Goal: Transaction & Acquisition: Purchase product/service

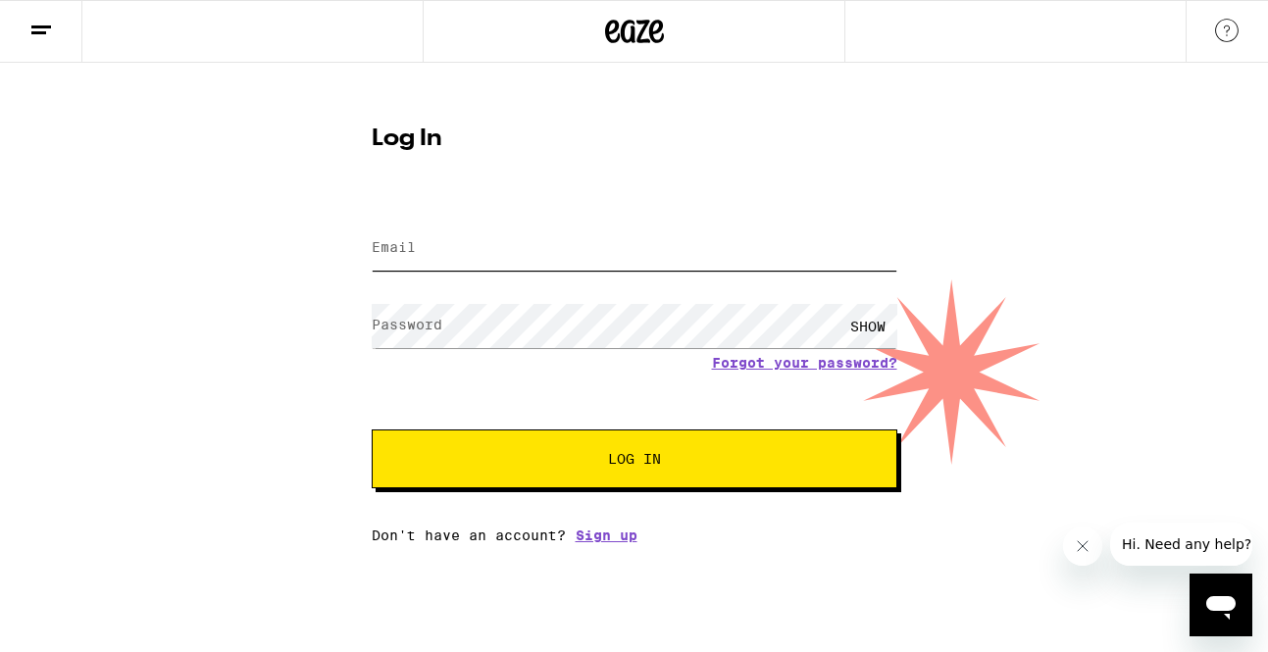
type input "[EMAIL_ADDRESS][DOMAIN_NAME]"
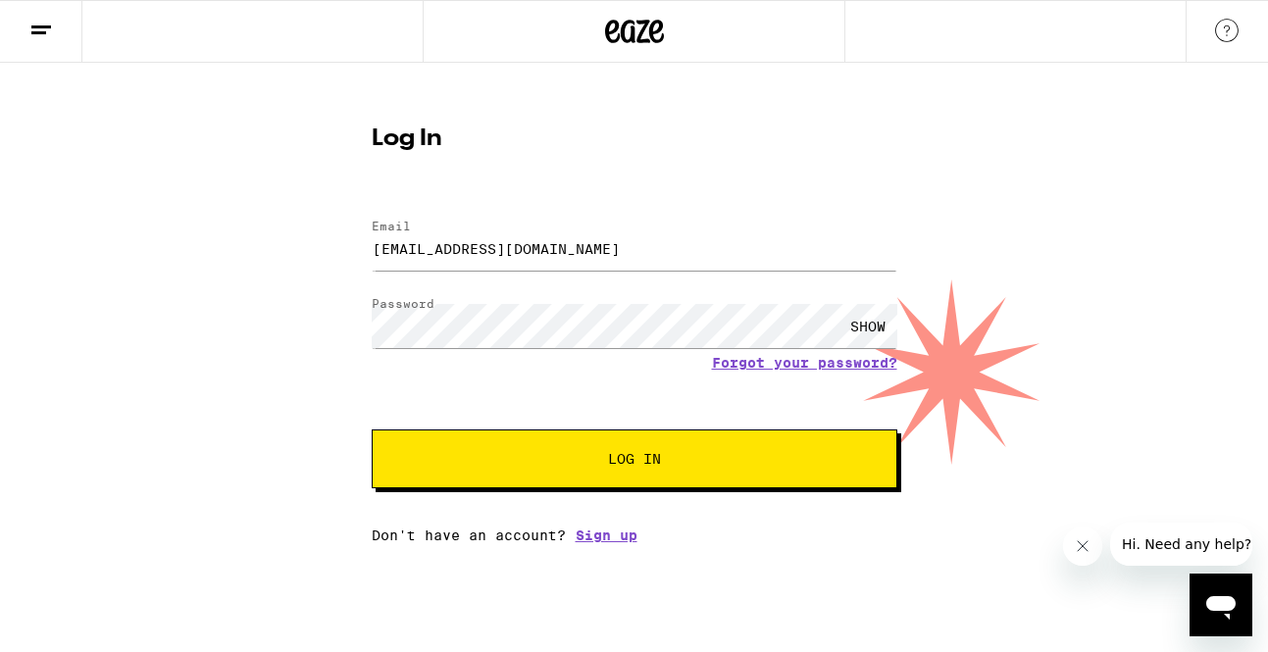
click at [667, 439] on button "Log In" at bounding box center [635, 459] width 526 height 59
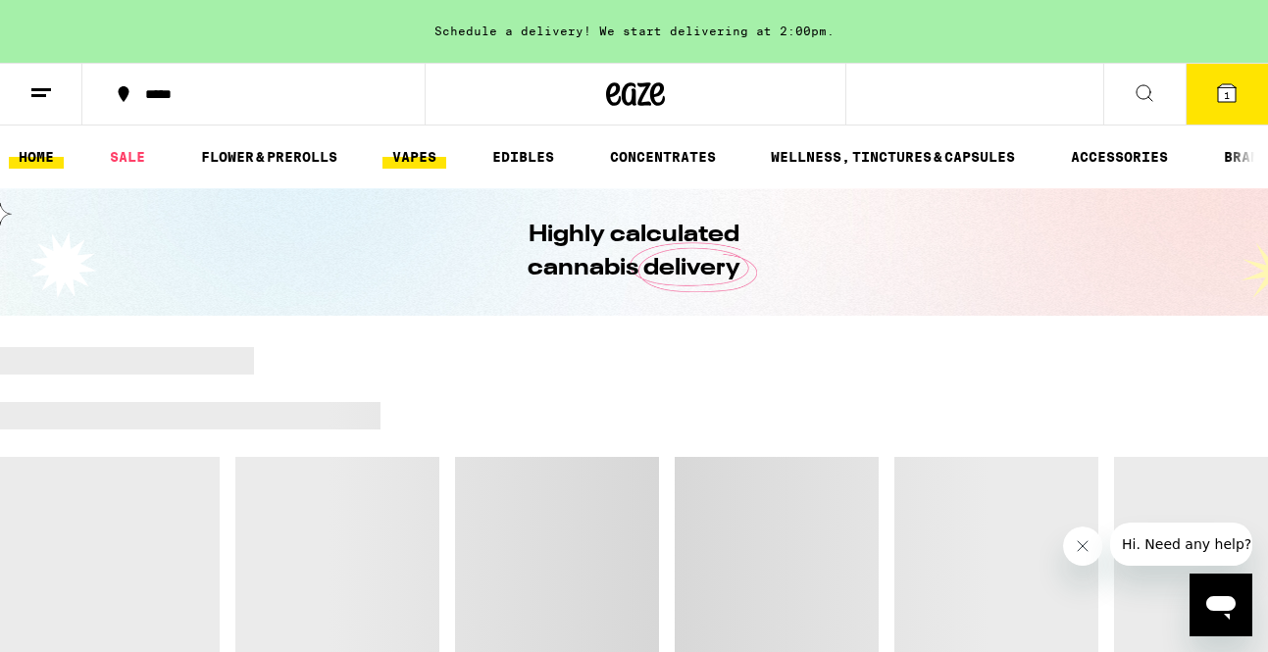
click at [403, 153] on link "VAPES" at bounding box center [415, 157] width 64 height 24
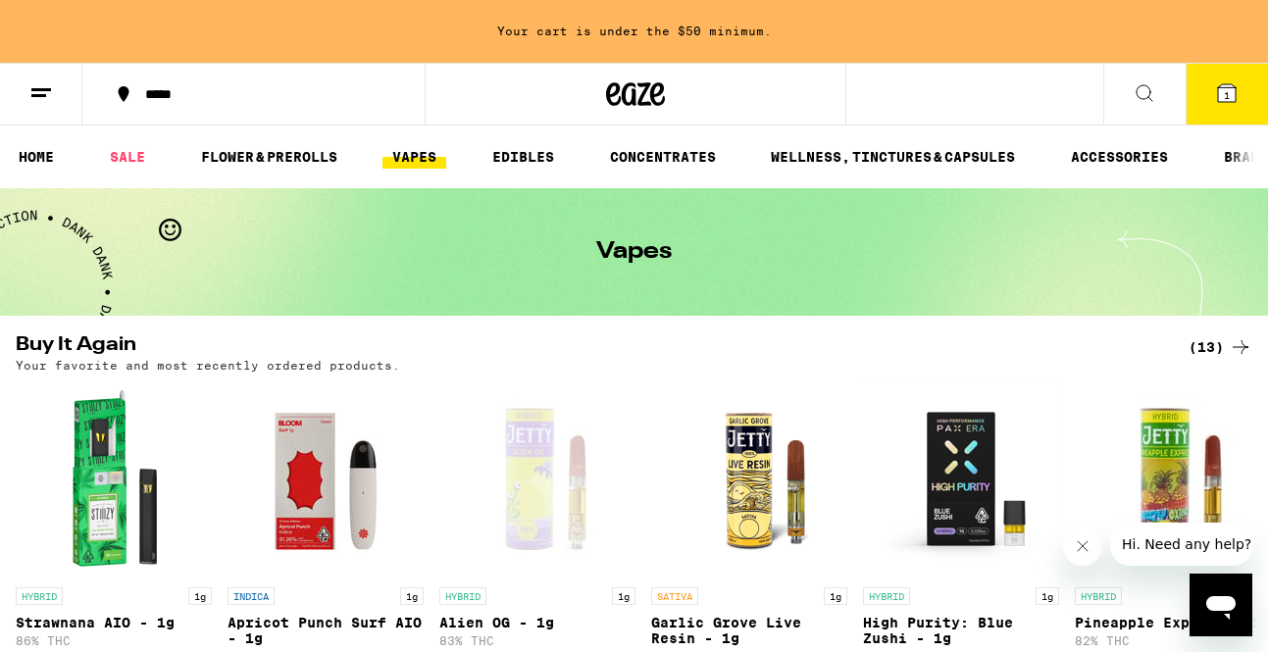
click at [1222, 84] on icon at bounding box center [1227, 93] width 18 height 18
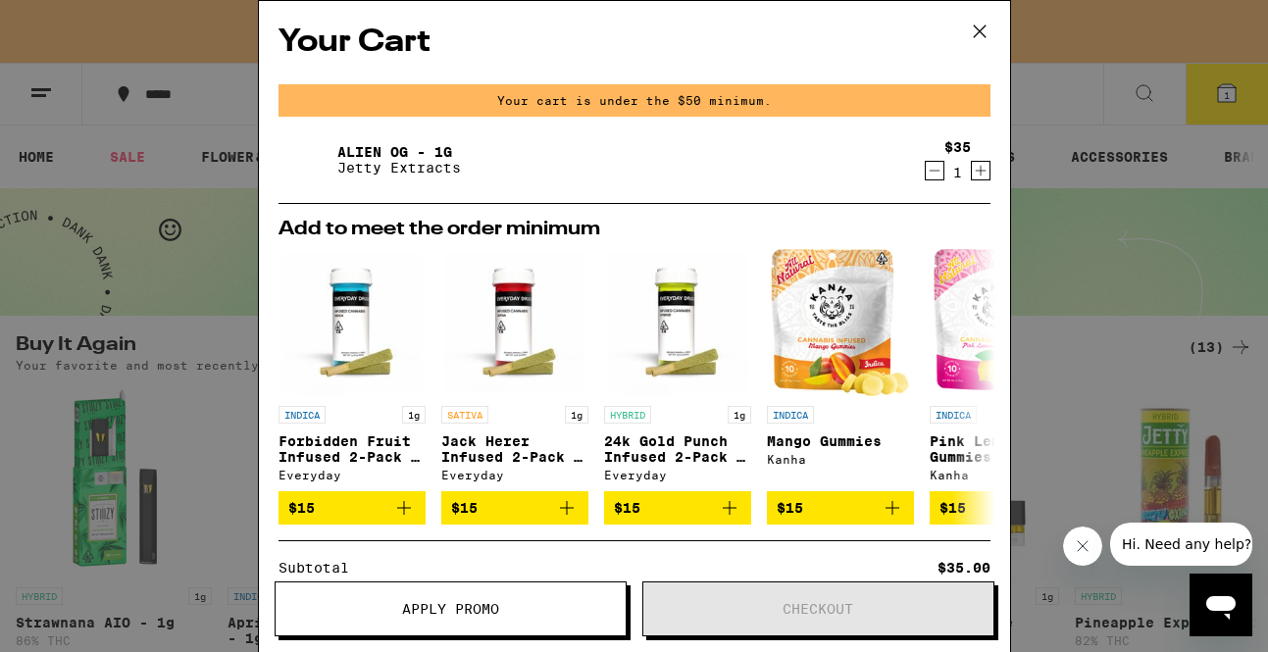
click at [935, 179] on icon "Decrement" at bounding box center [935, 171] width 18 height 24
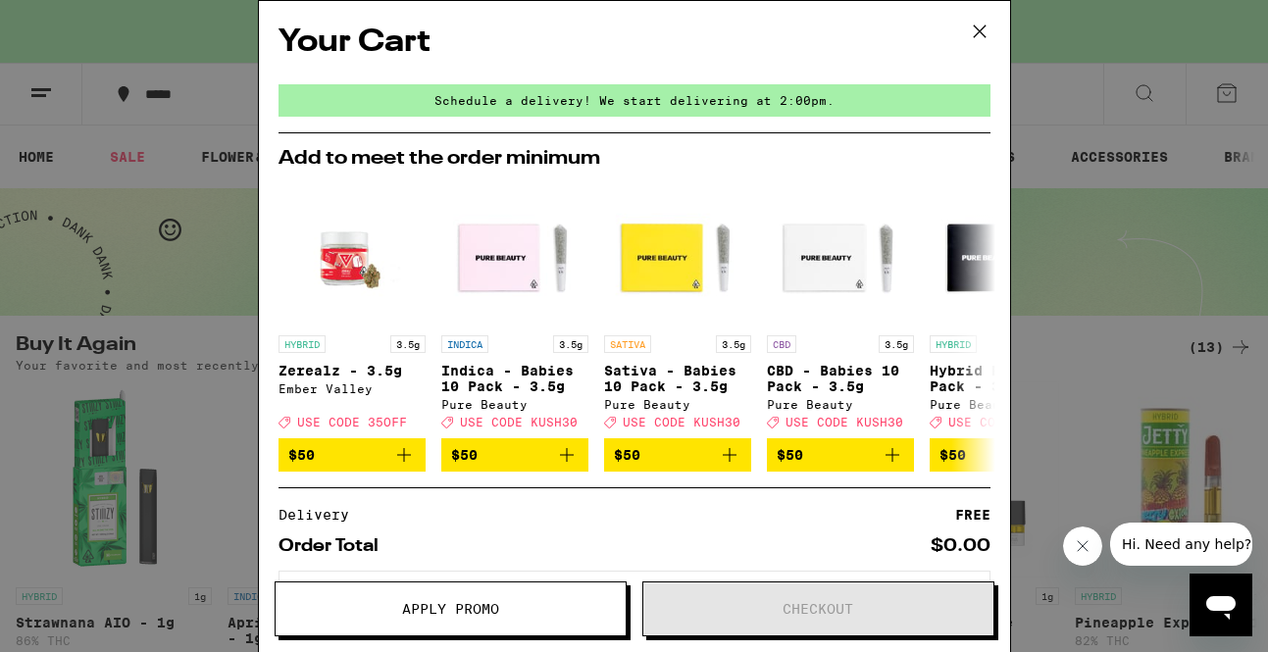
click at [126, 103] on div "Your Cart Schedule a delivery! We start delivering at 2:00pm. Add to meet the o…" at bounding box center [634, 326] width 1268 height 652
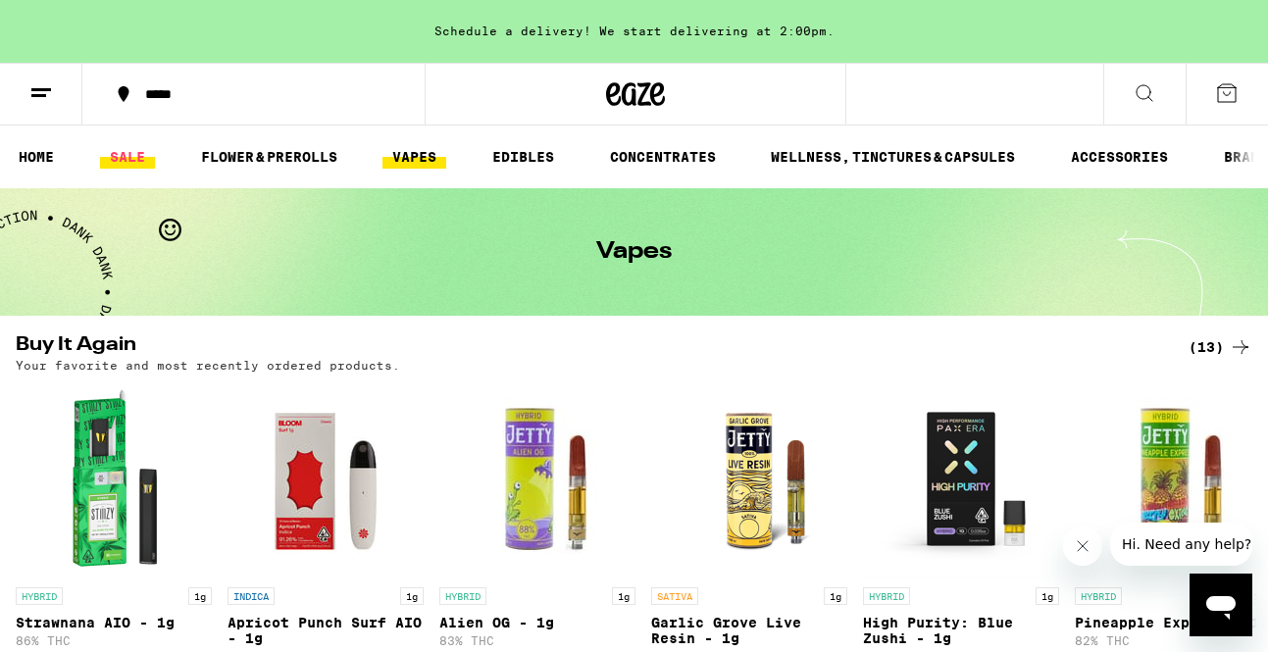
click at [128, 147] on link "SALE" at bounding box center [127, 157] width 55 height 24
click at [132, 149] on link "SALE" at bounding box center [127, 157] width 55 height 24
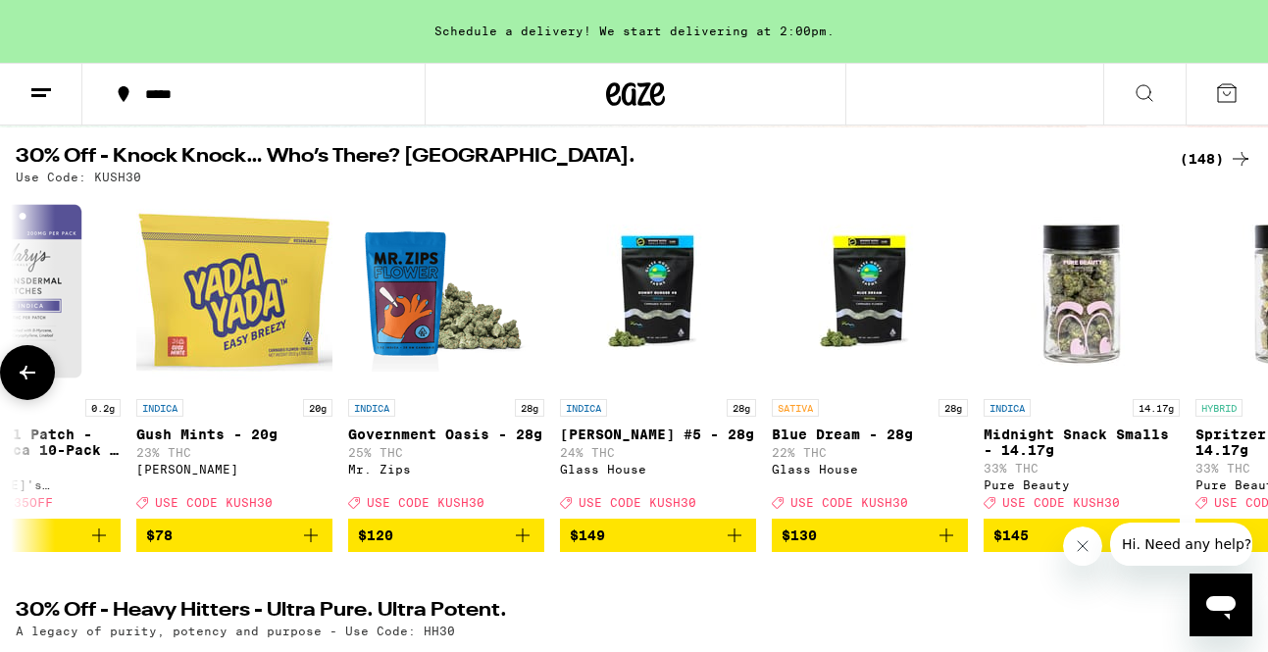
scroll to position [0, 30105]
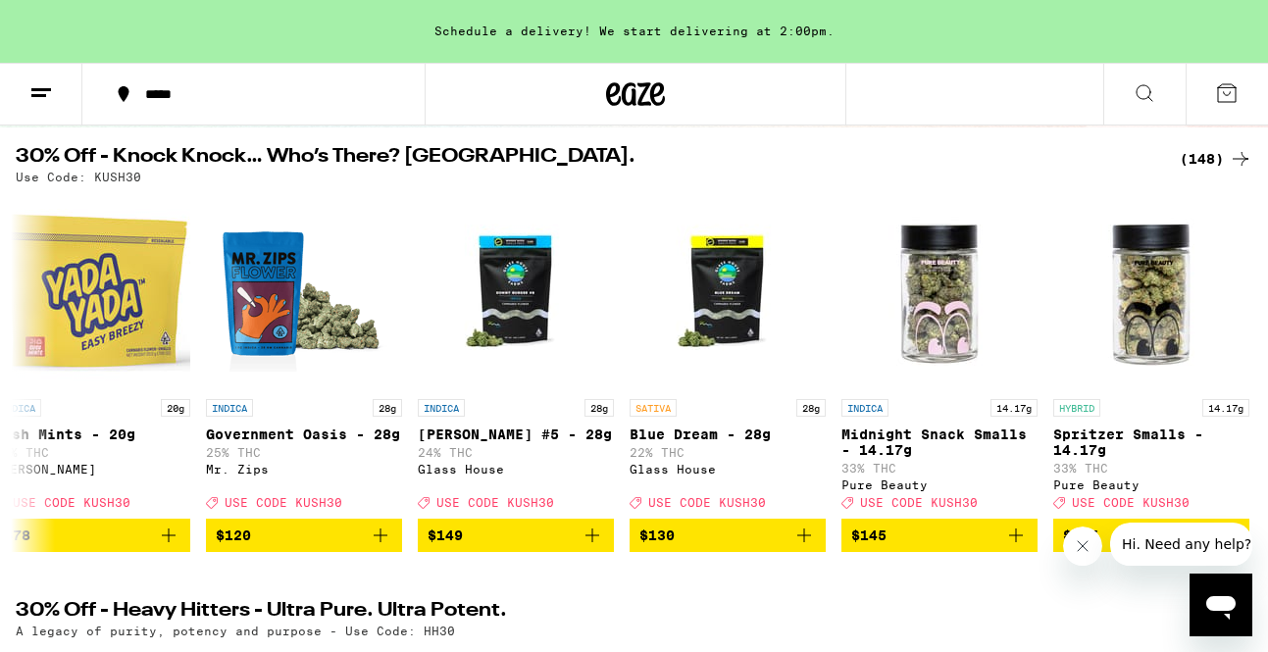
click at [1205, 148] on div "(148)" at bounding box center [1216, 159] width 73 height 24
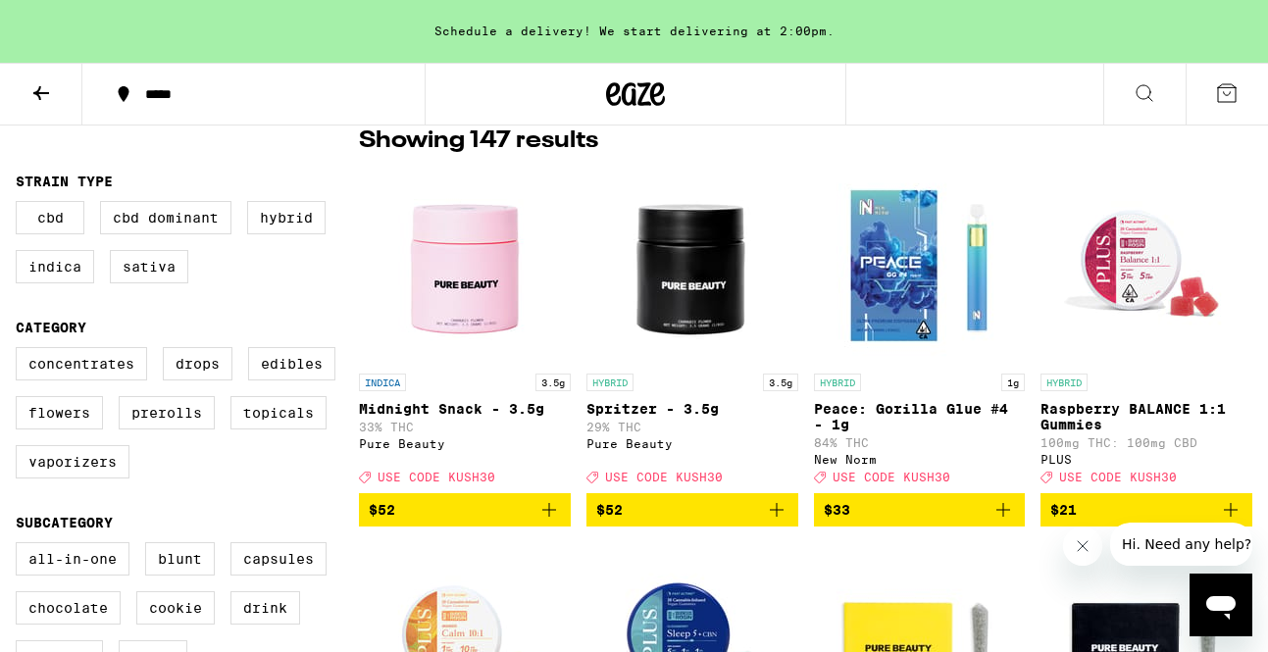
scroll to position [168, 0]
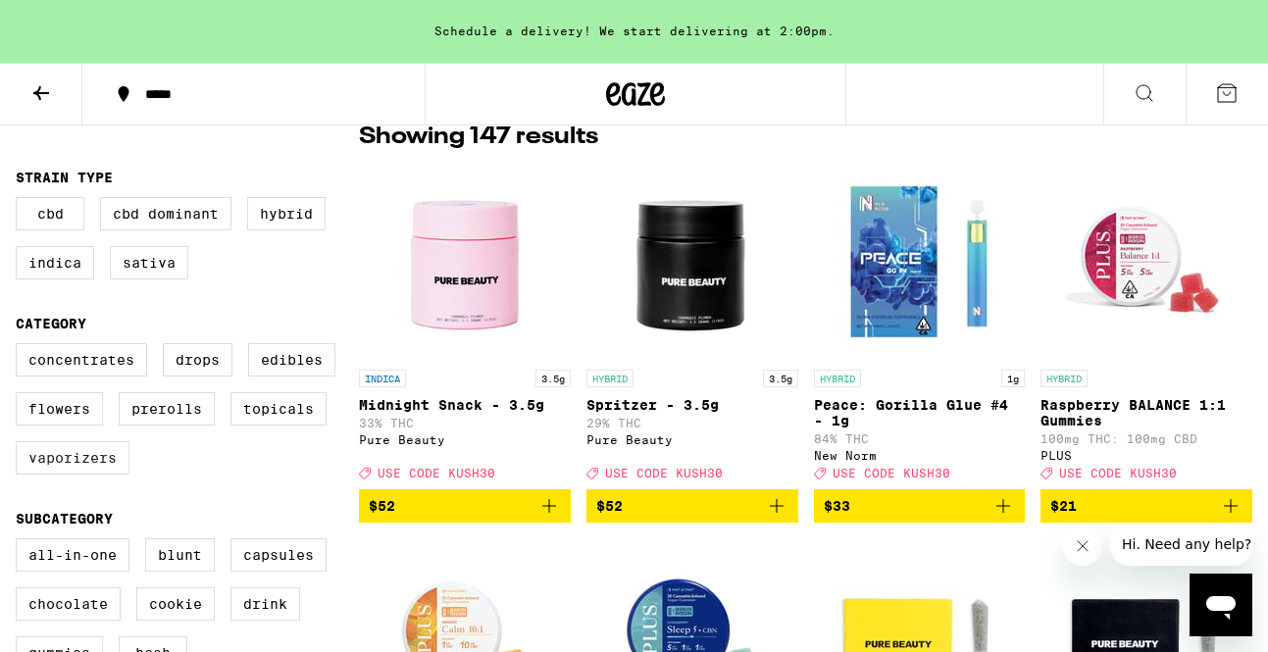
click at [87, 459] on label "Vaporizers" at bounding box center [73, 457] width 114 height 33
click at [21, 347] on input "Vaporizers" at bounding box center [20, 346] width 1 height 1
checkbox input "true"
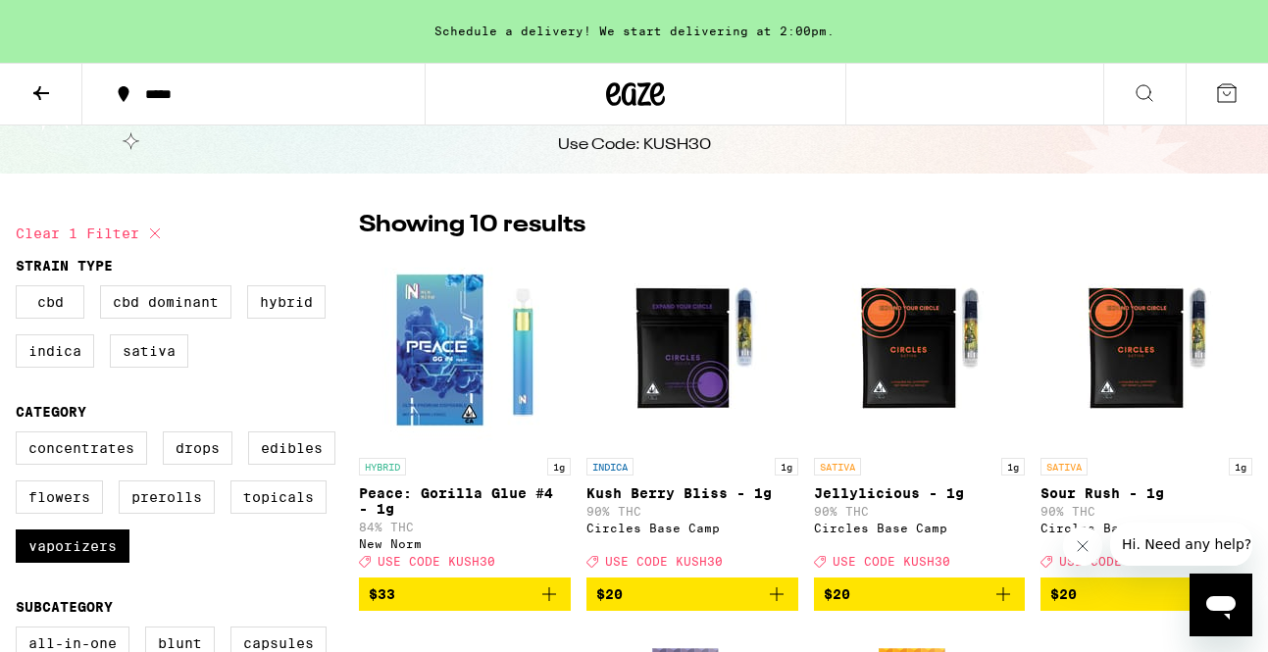
scroll to position [83, 0]
